Goal: Check status: Check status

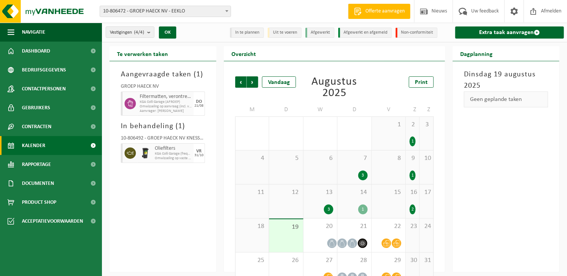
click at [219, 114] on div "Te verwerken taken Aangevraagde taken ( 1 ) GROEP HAECK NV Filtermatten, veront…" at bounding box center [163, 159] width 114 height 226
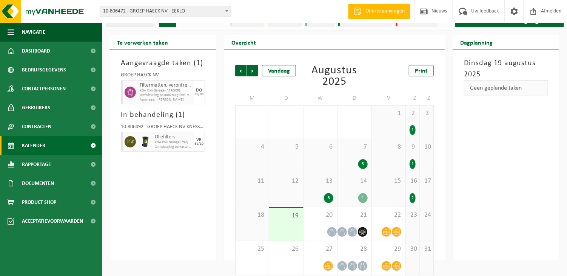
scroll to position [17, 0]
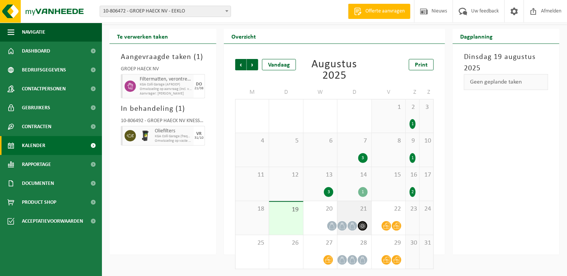
click at [355, 209] on span "21" at bounding box center [354, 209] width 26 height 8
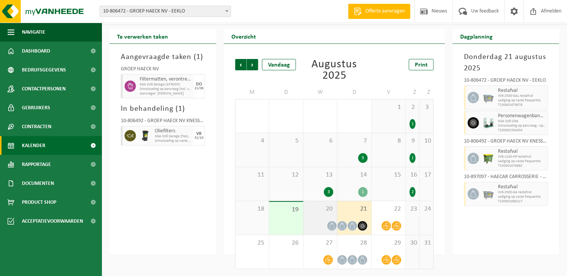
click at [326, 210] on span "20" at bounding box center [320, 209] width 26 height 8
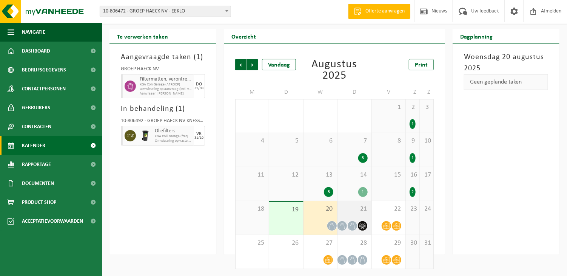
click at [363, 207] on span "21" at bounding box center [354, 209] width 26 height 8
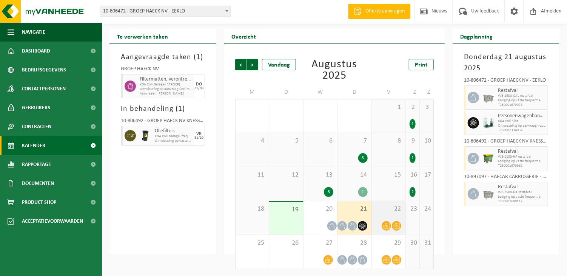
click at [396, 209] on span "22" at bounding box center [389, 209] width 26 height 8
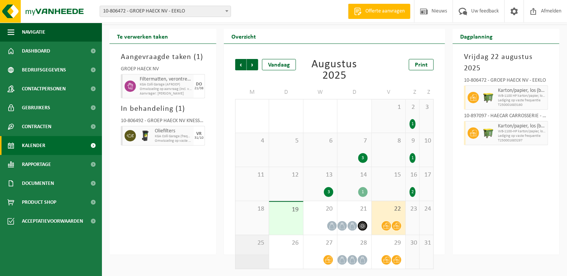
click at [255, 250] on div "25" at bounding box center [252, 252] width 33 height 34
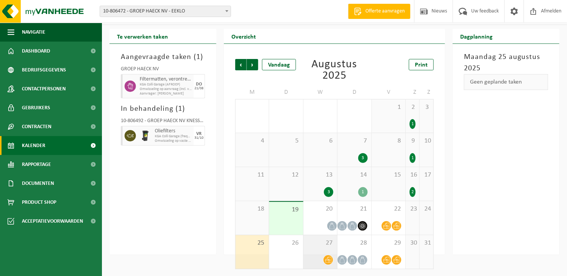
click at [328, 253] on div "27" at bounding box center [321, 252] width 34 height 34
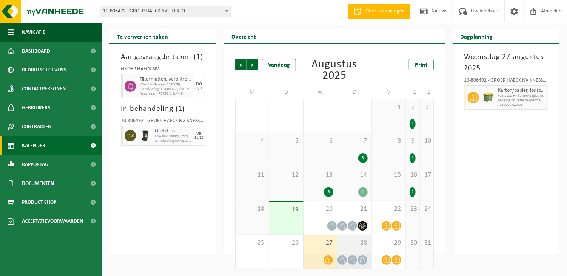
click at [353, 252] on div "28" at bounding box center [355, 252] width 34 height 34
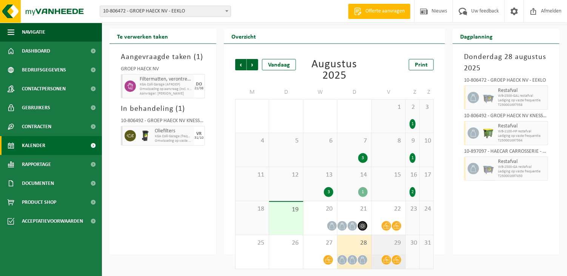
click at [390, 248] on div "29" at bounding box center [389, 252] width 34 height 34
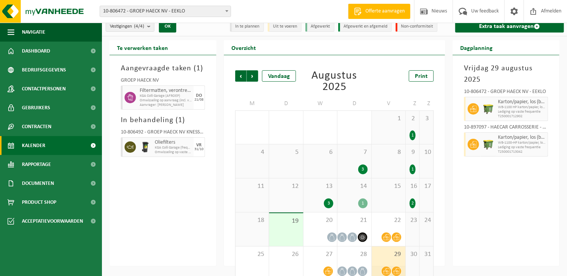
scroll to position [0, 0]
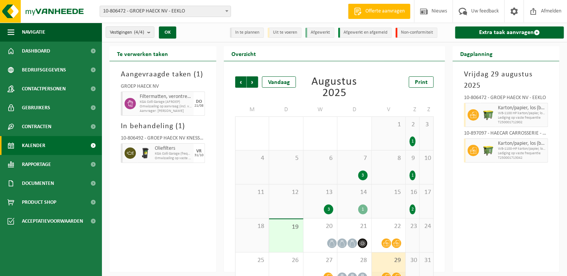
click at [225, 184] on div "Vorige Volgende Vandaag Augustus 2025 Print M D W D V Z Z 28 29 1 30 31 2 1 2 1…" at bounding box center [334, 166] width 221 height 211
click at [158, 102] on span "KGA Colli Garage (AFROEP)" at bounding box center [166, 102] width 52 height 5
click at [218, 175] on div "Te verwerken taken Aangevraagde taken ( 1 ) GROEP HAECK NV Filtermatten, veront…" at bounding box center [163, 159] width 114 height 226
click at [219, 164] on div "Te verwerken taken Aangevraagde taken ( 1 ) GROEP HAECK NV Filtermatten, veront…" at bounding box center [163, 159] width 114 height 226
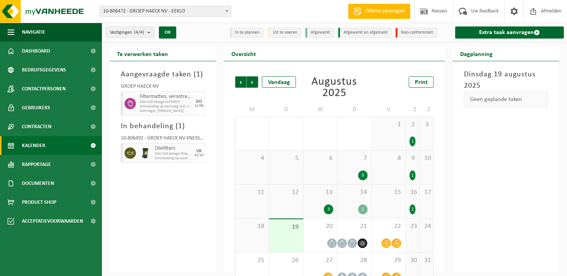
click at [223, 126] on div "Overzicht Vorige Volgende Vandaag [DATE] Print M D W D V Z Z 28 29 1 30 31 2 1 …" at bounding box center [334, 159] width 229 height 226
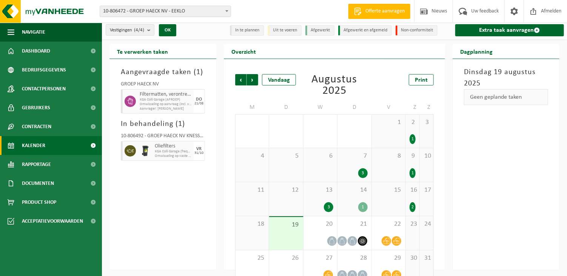
scroll to position [17, 0]
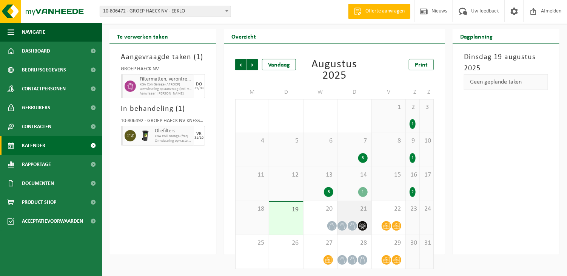
click at [344, 207] on span "21" at bounding box center [354, 209] width 26 height 8
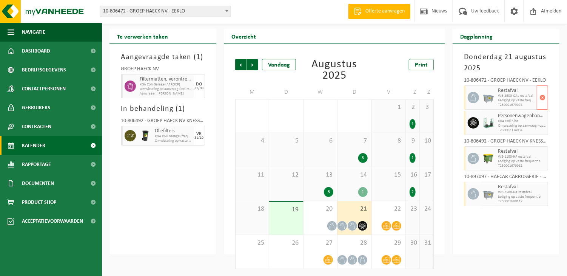
drag, startPoint x: 488, startPoint y: 108, endPoint x: 489, endPoint y: 123, distance: 15.1
click at [489, 111] on div "10-806472 - GROEP HAECK NV - EEKLO Restafval WB-2500-GAL restafval Lediging op …" at bounding box center [506, 140] width 92 height 133
drag, startPoint x: 490, startPoint y: 163, endPoint x: 491, endPoint y: 184, distance: 20.4
click at [490, 164] on div at bounding box center [488, 158] width 15 height 24
click at [491, 186] on div at bounding box center [488, 194] width 15 height 24
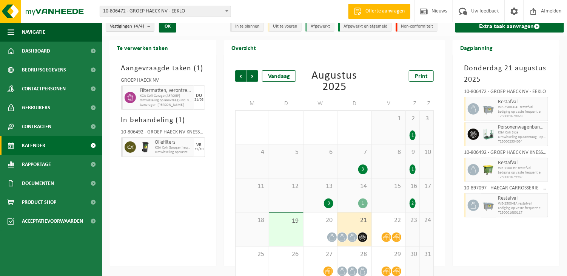
scroll to position [0, 0]
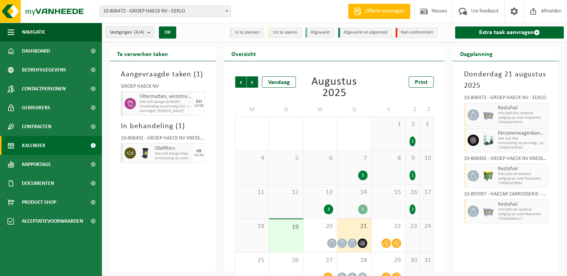
click at [457, 171] on div "[DATE] 10-806472 - GROEP HAECK NV - EEKLO Restafval WB-2500-GAL restafval Ledig…" at bounding box center [506, 166] width 107 height 211
click at [156, 211] on div "Aangevraagde taken ( 1 ) GROEP HAECK NV Filtermatten, verontreinigd met verf KG…" at bounding box center [163, 166] width 107 height 211
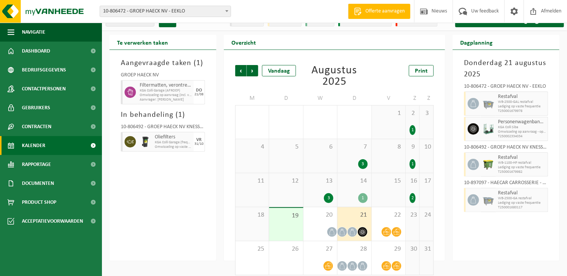
scroll to position [17, 0]
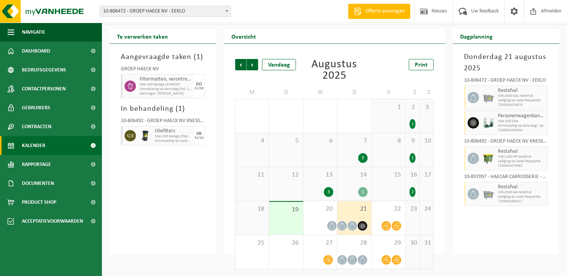
drag, startPoint x: 199, startPoint y: 188, endPoint x: 225, endPoint y: 184, distance: 26.7
click at [199, 188] on div "Aangevraagde taken ( 1 ) GROEP HAECK NV Filtermatten, verontreinigd met verf KG…" at bounding box center [163, 149] width 107 height 211
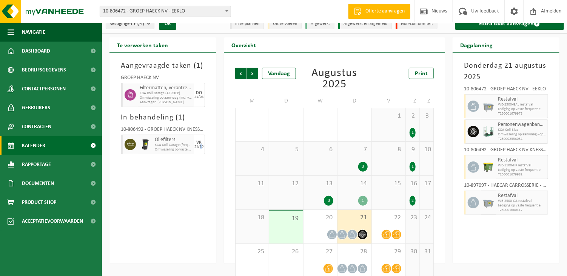
scroll to position [0, 0]
